Goal: Information Seeking & Learning: Learn about a topic

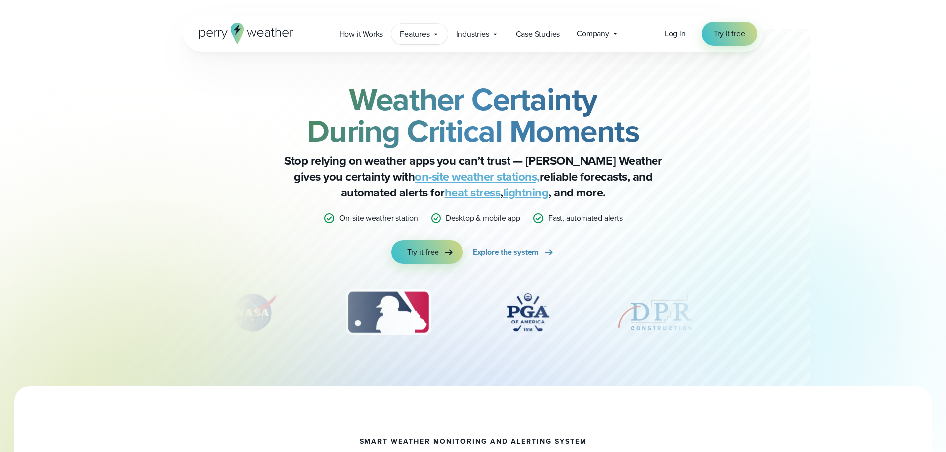
click at [436, 31] on icon at bounding box center [435, 34] width 8 height 8
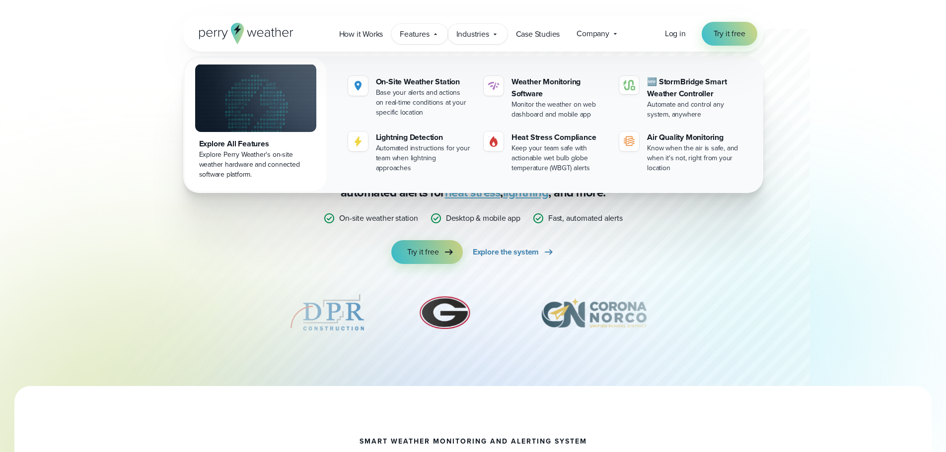
click at [499, 33] on icon at bounding box center [495, 34] width 8 height 8
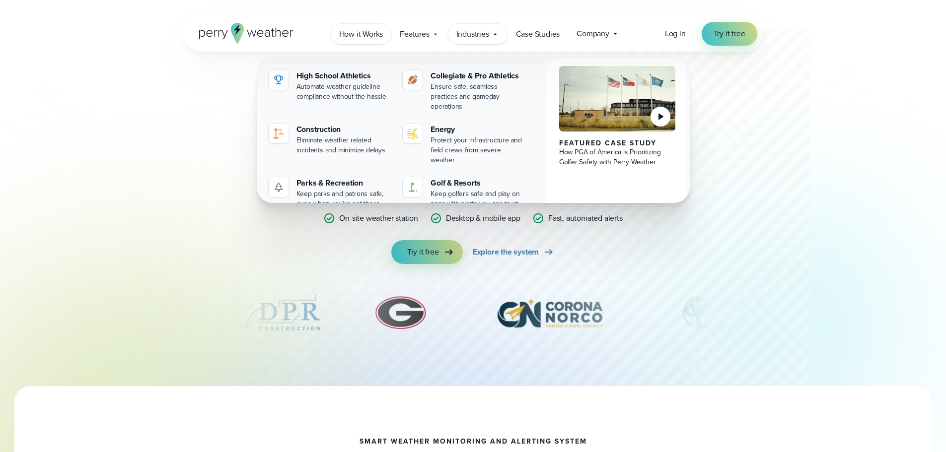
click at [366, 35] on span "How it Works" at bounding box center [361, 34] width 44 height 12
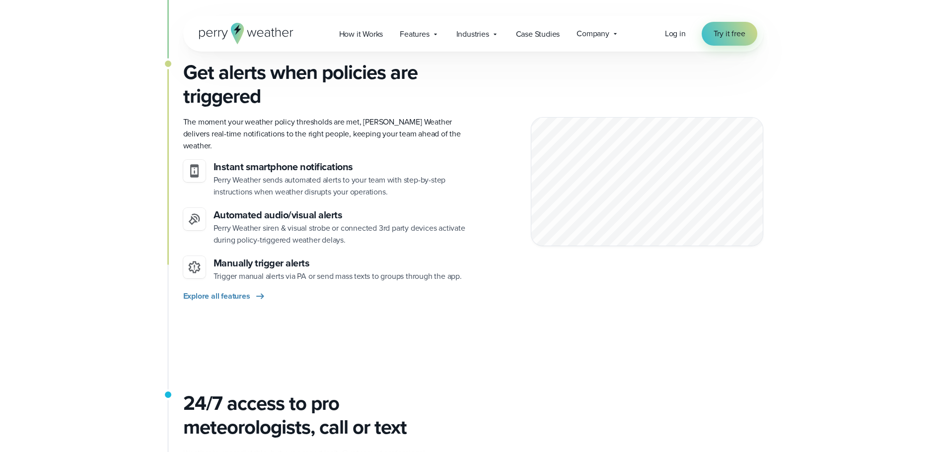
scroll to position [1043, 0]
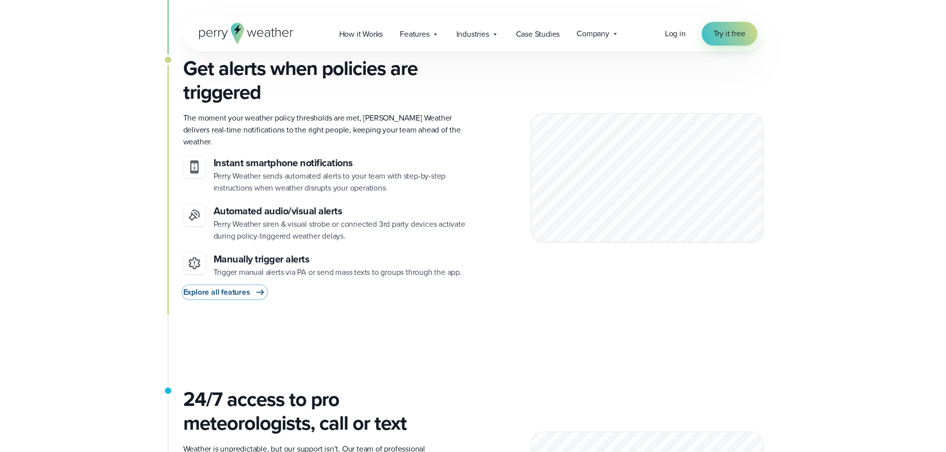
click at [227, 287] on span "Explore all features" at bounding box center [216, 293] width 67 height 12
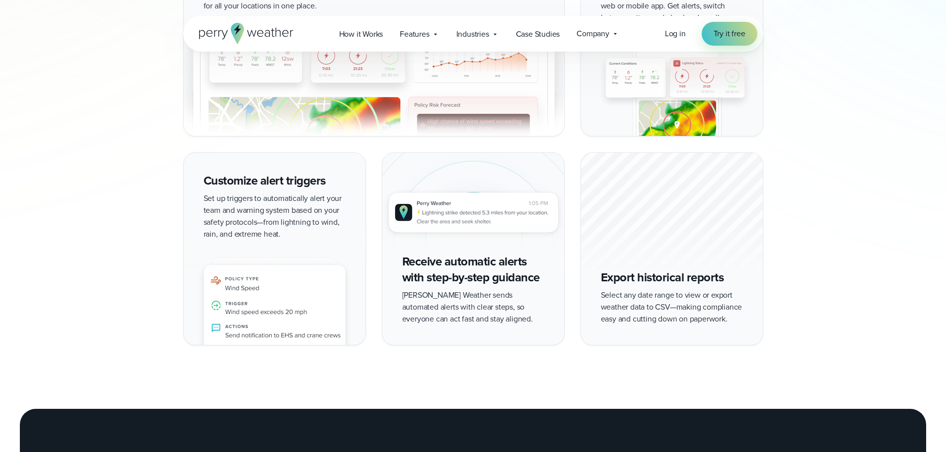
scroll to position [1192, 0]
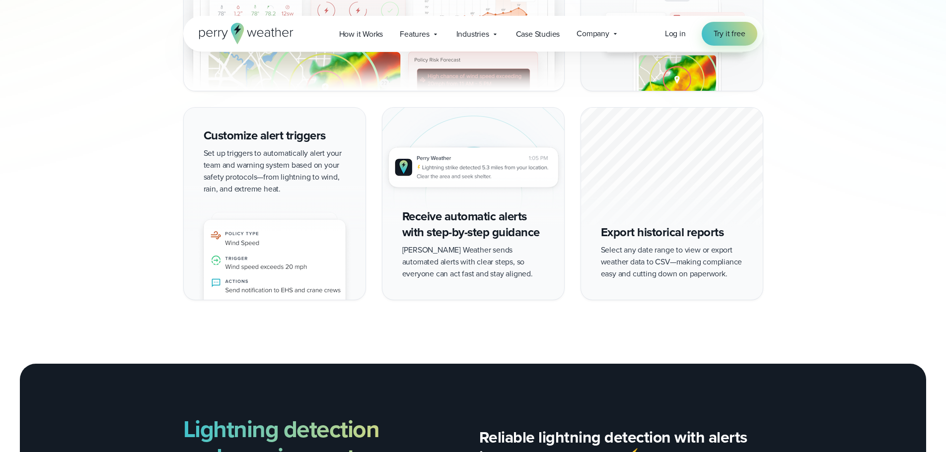
click at [294, 174] on div "Customize alert triggers Set up triggers to automatically alert your team and w…" at bounding box center [274, 203] width 183 height 193
click at [297, 150] on div "Customize alert triggers Set up triggers to automatically alert your team and w…" at bounding box center [274, 203] width 183 height 193
click at [294, 132] on div "Customize alert triggers Set up triggers to automatically alert your team and w…" at bounding box center [274, 203] width 183 height 193
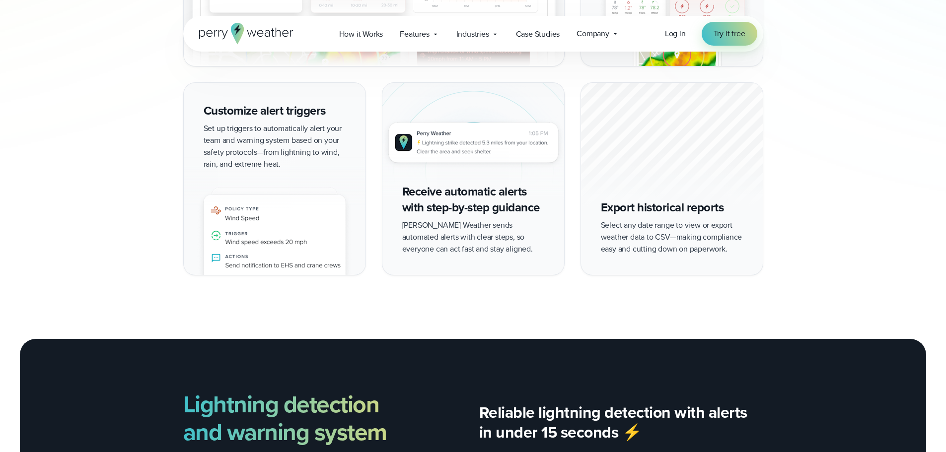
scroll to position [1241, 0]
